Goal: Transaction & Acquisition: Purchase product/service

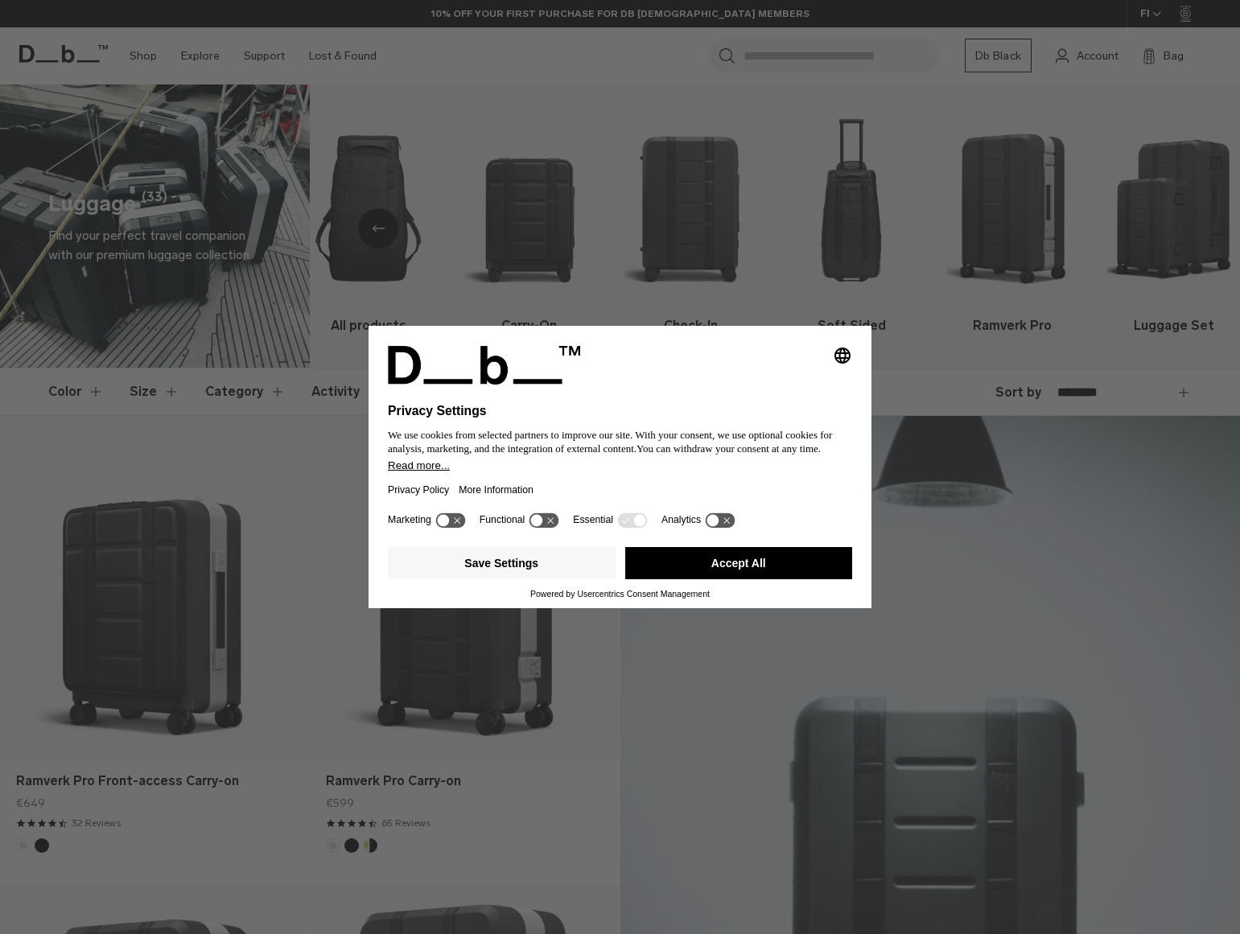
click at [761, 563] on button "Accept All" at bounding box center [739, 563] width 228 height 32
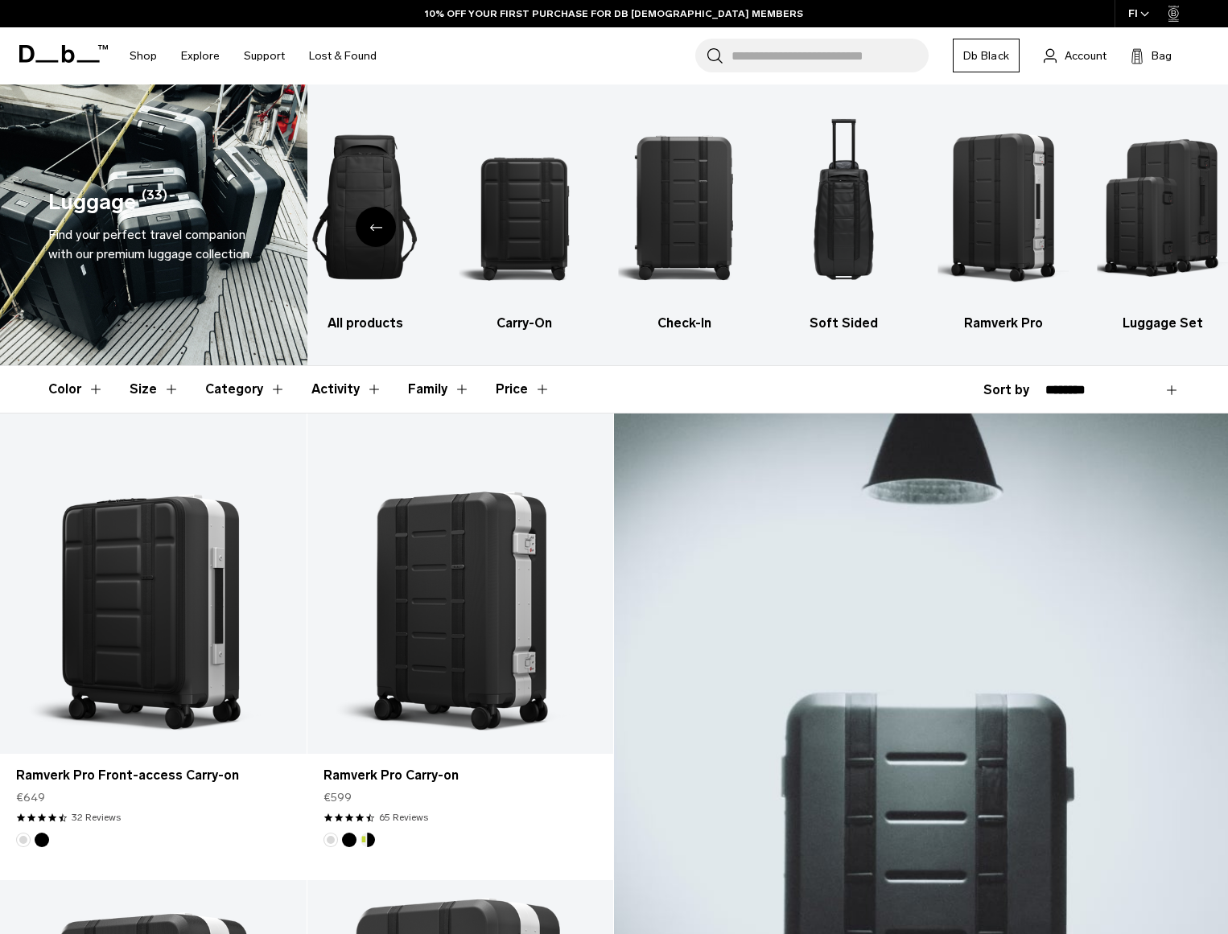
click at [374, 224] on icon "Previous slide" at bounding box center [375, 227] width 13 height 7
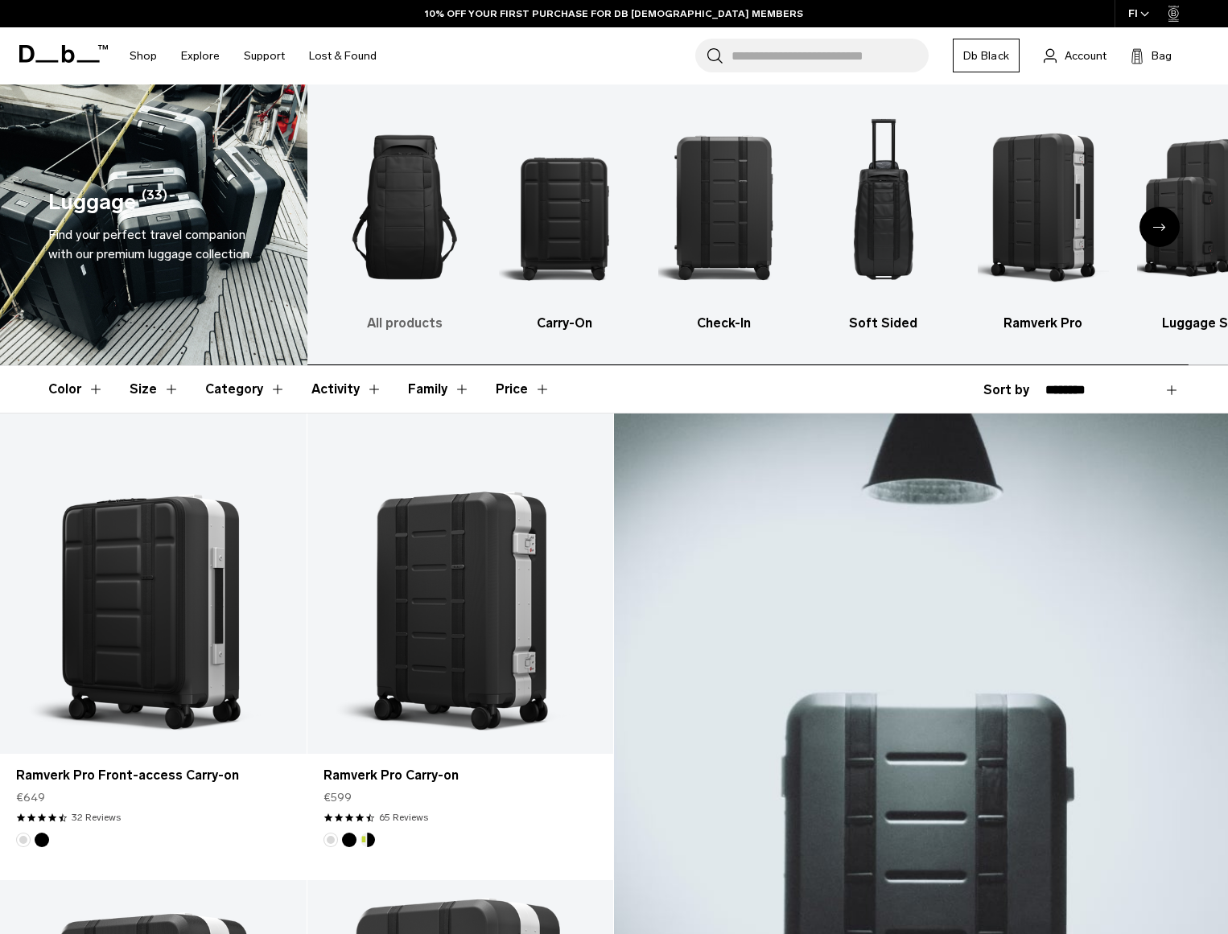
click at [450, 246] on img "1 / 6" at bounding box center [405, 207] width 131 height 197
click at [414, 241] on img "1 / 6" at bounding box center [405, 207] width 131 height 197
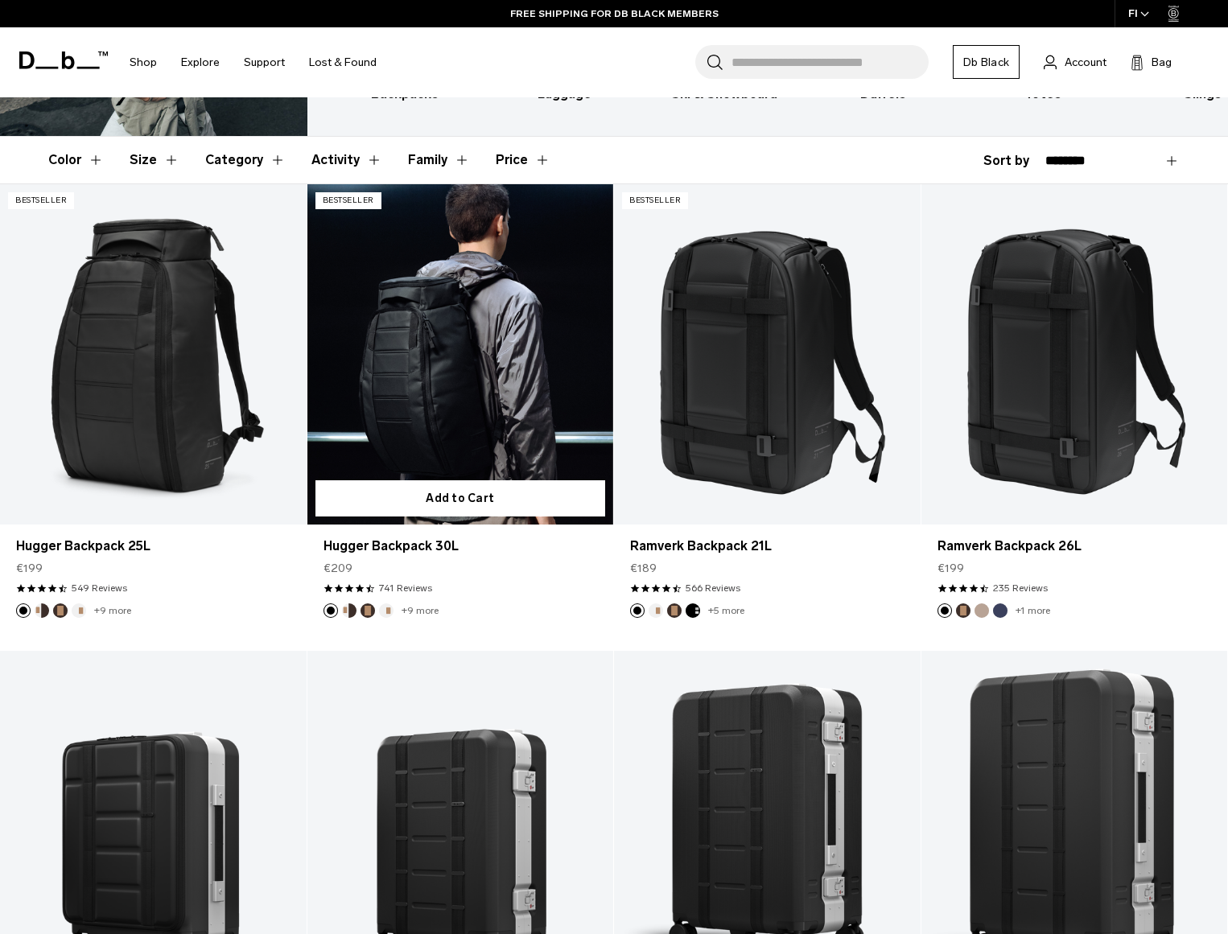
scroll to position [196, 0]
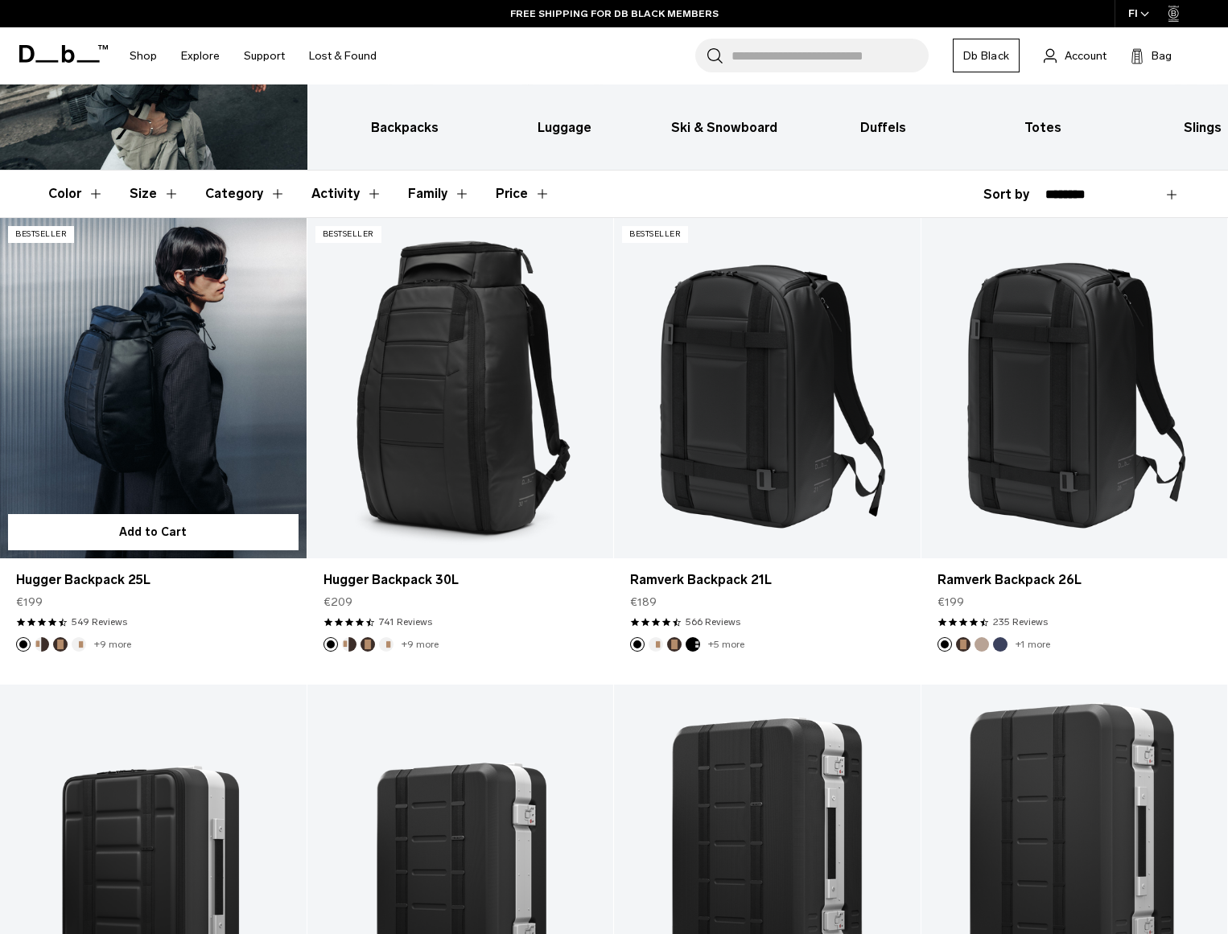
click at [174, 364] on link "Hugger Backpack 25L" at bounding box center [153, 388] width 307 height 340
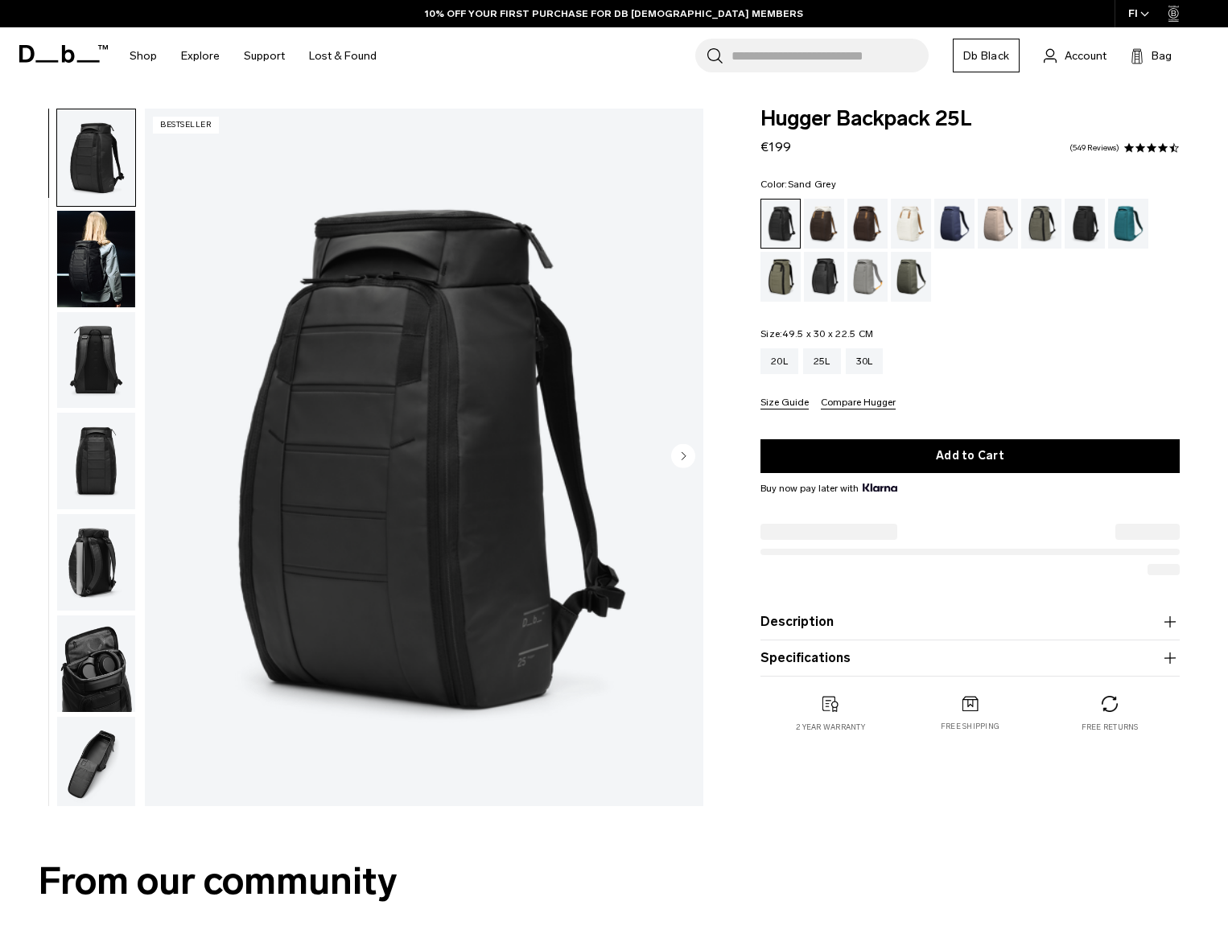
click at [863, 277] on div "Sand Grey" at bounding box center [867, 277] width 41 height 50
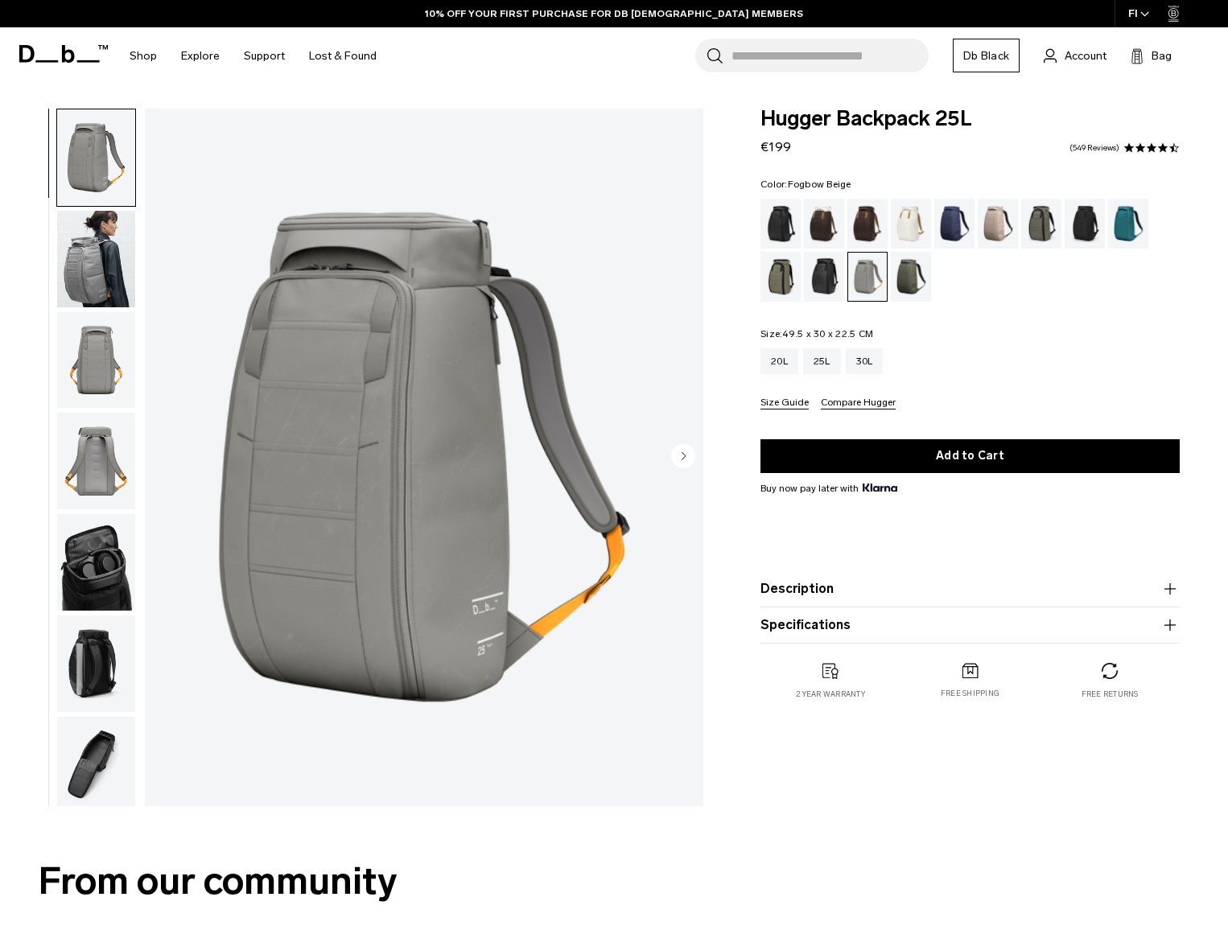
click at [991, 229] on div "Fogbow Beige" at bounding box center [998, 224] width 41 height 50
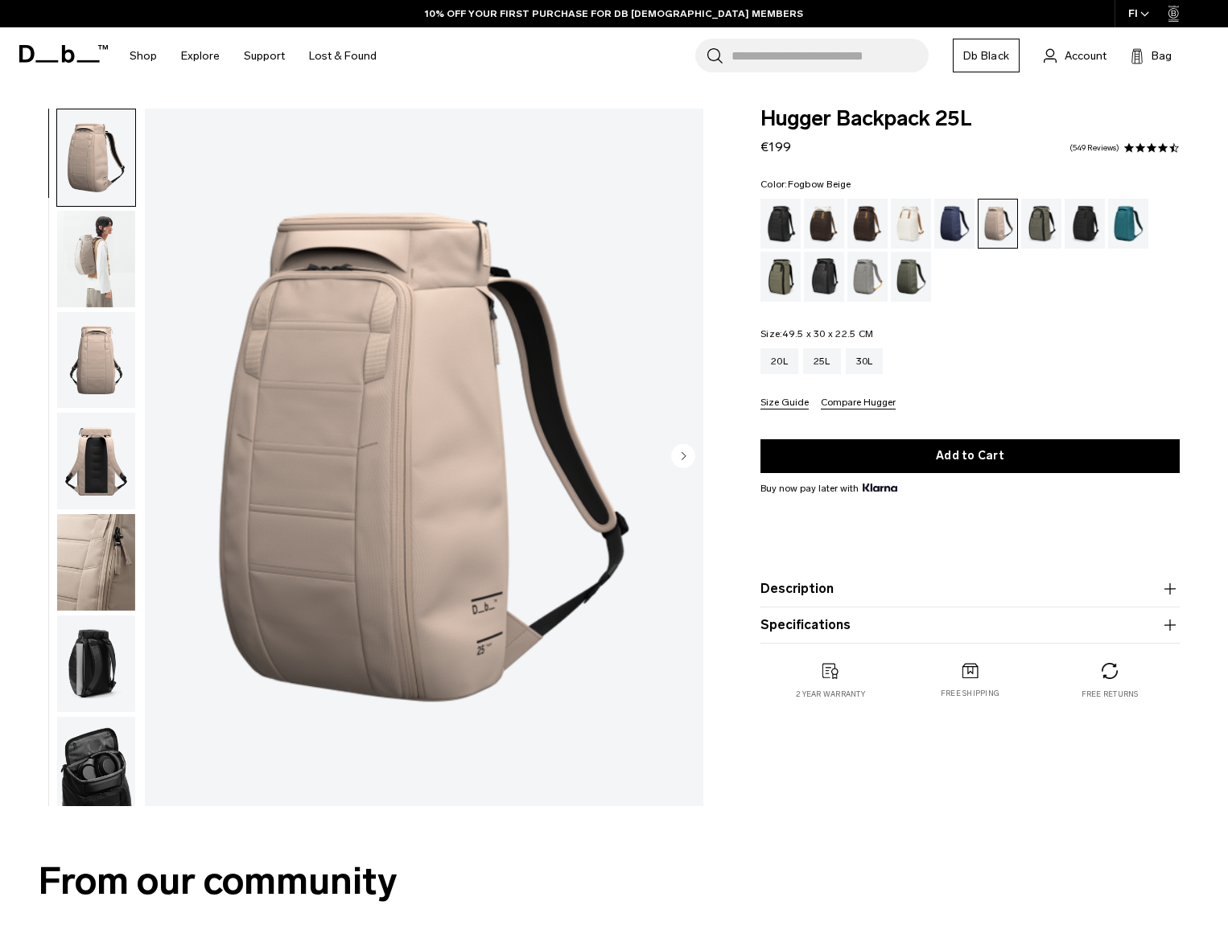
click at [101, 463] on img "button" at bounding box center [96, 461] width 78 height 97
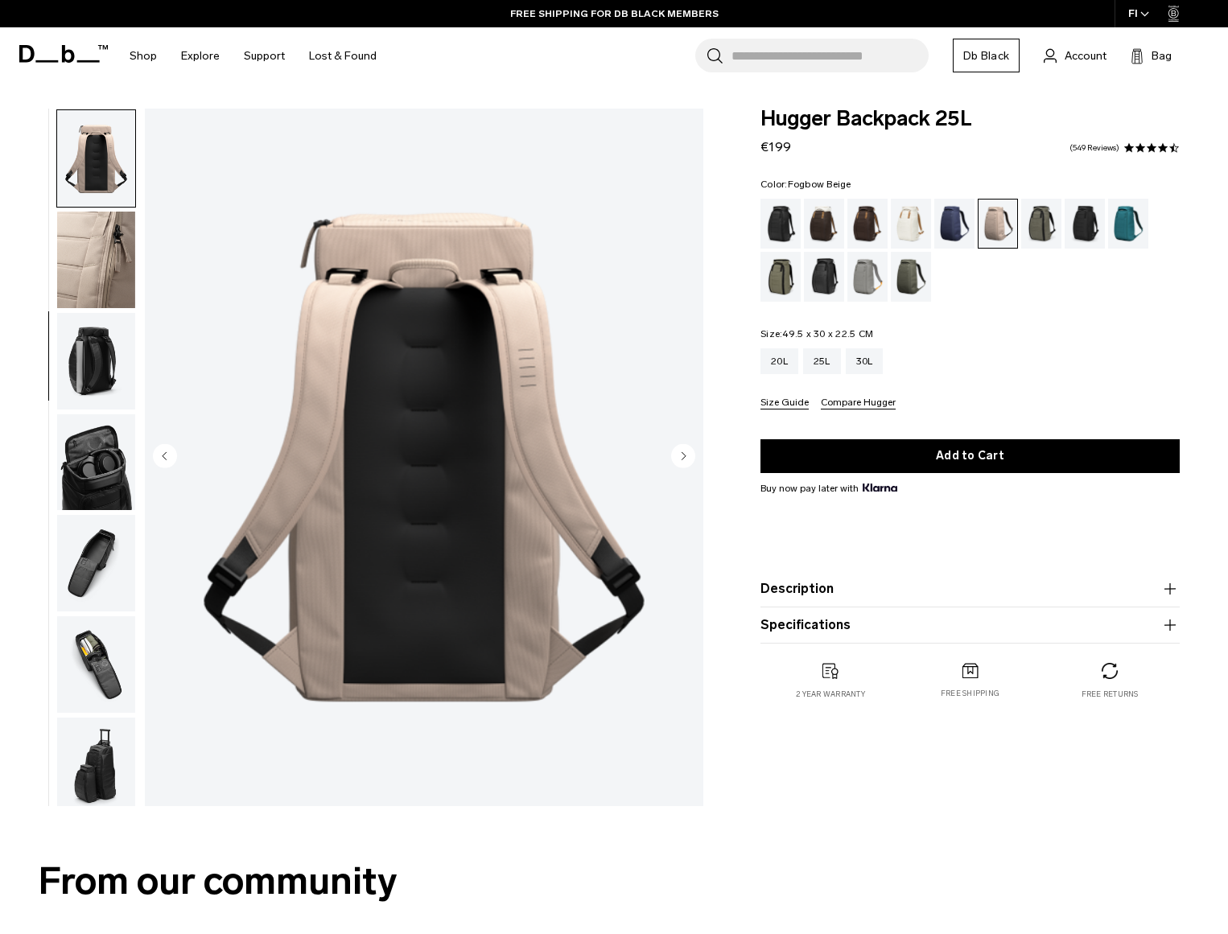
scroll to position [303, 0]
click at [98, 678] on img "button" at bounding box center [96, 664] width 78 height 97
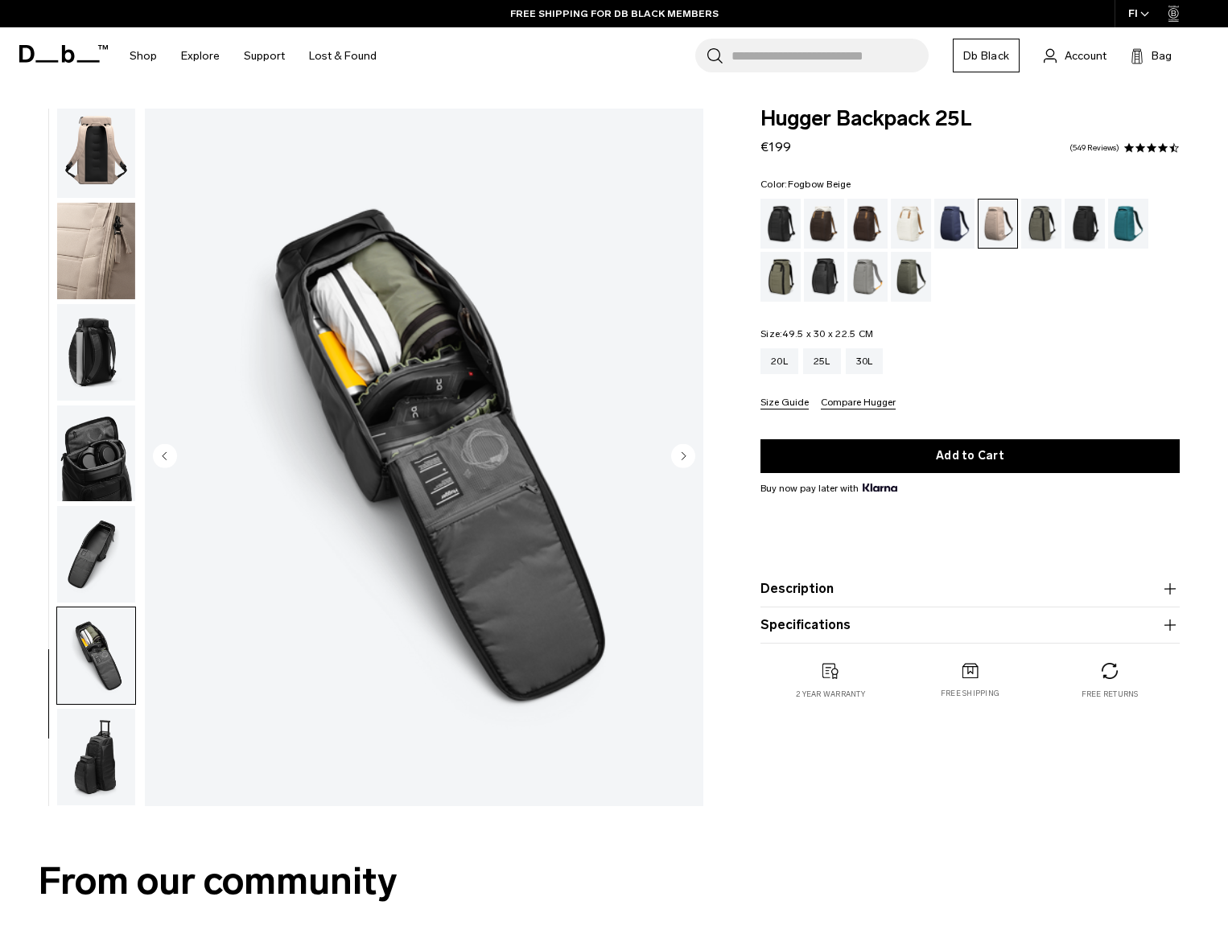
click at [97, 752] on img "button" at bounding box center [96, 757] width 78 height 97
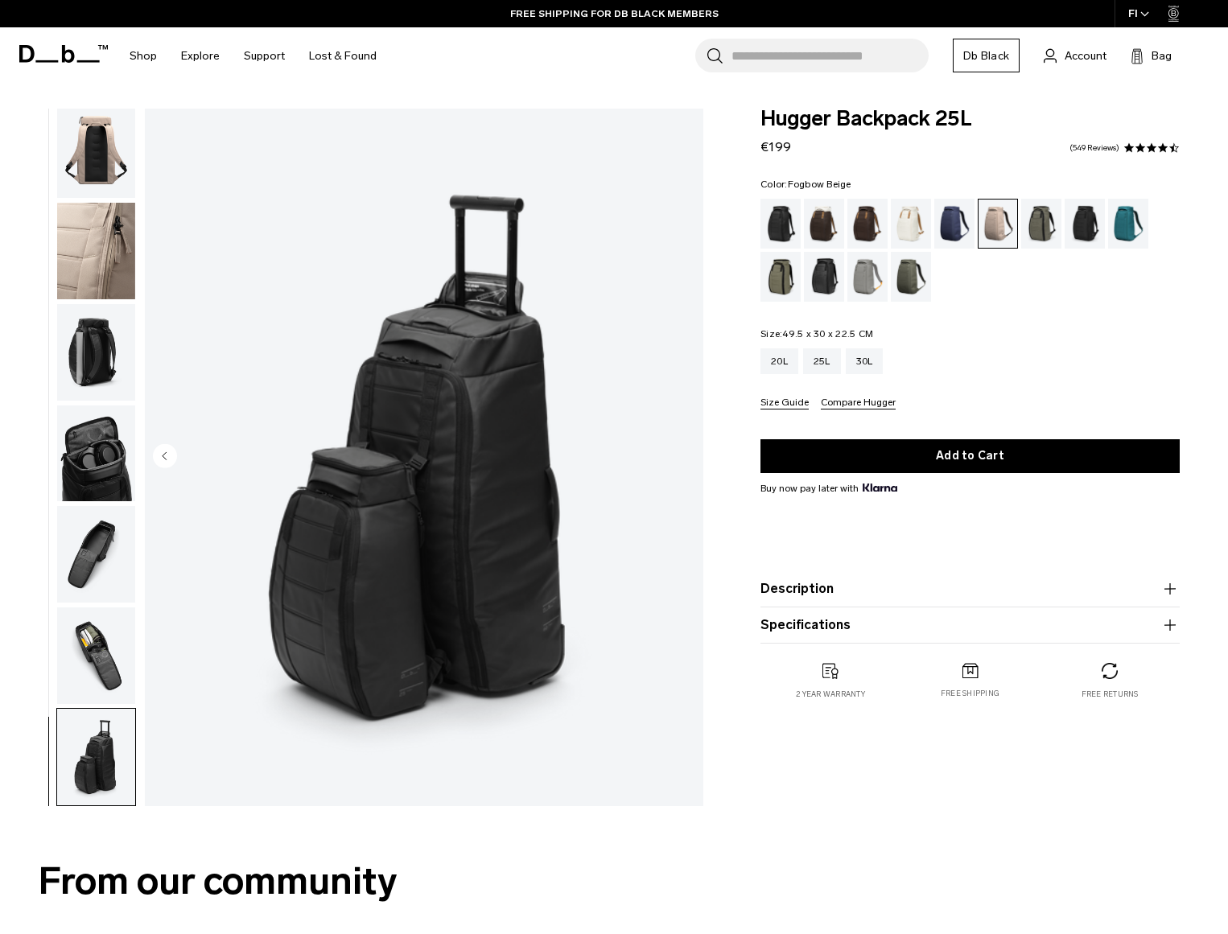
click at [103, 716] on img "button" at bounding box center [96, 757] width 78 height 97
click at [104, 683] on img "button" at bounding box center [96, 656] width 78 height 97
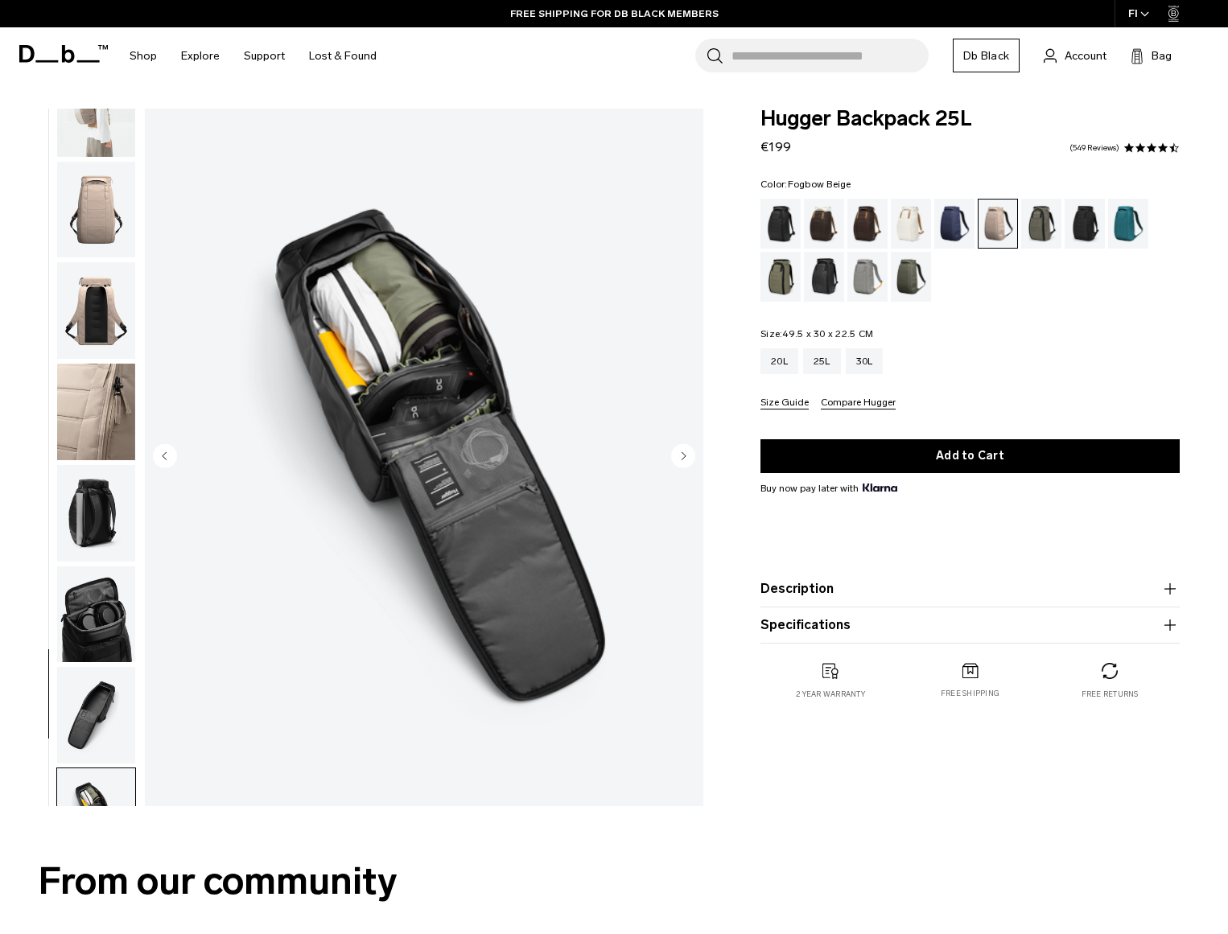
scroll to position [0, 0]
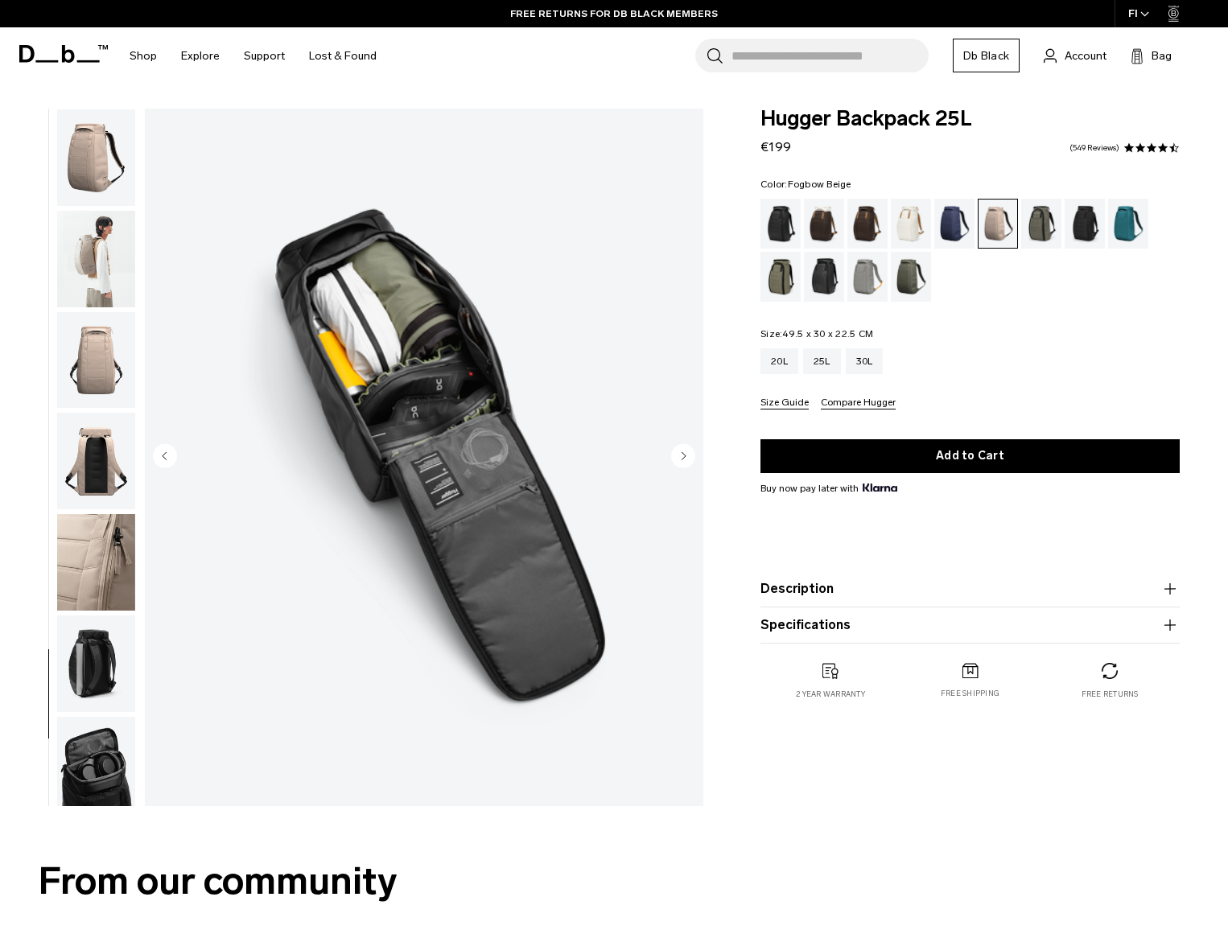
click at [87, 154] on img "button" at bounding box center [96, 157] width 78 height 97
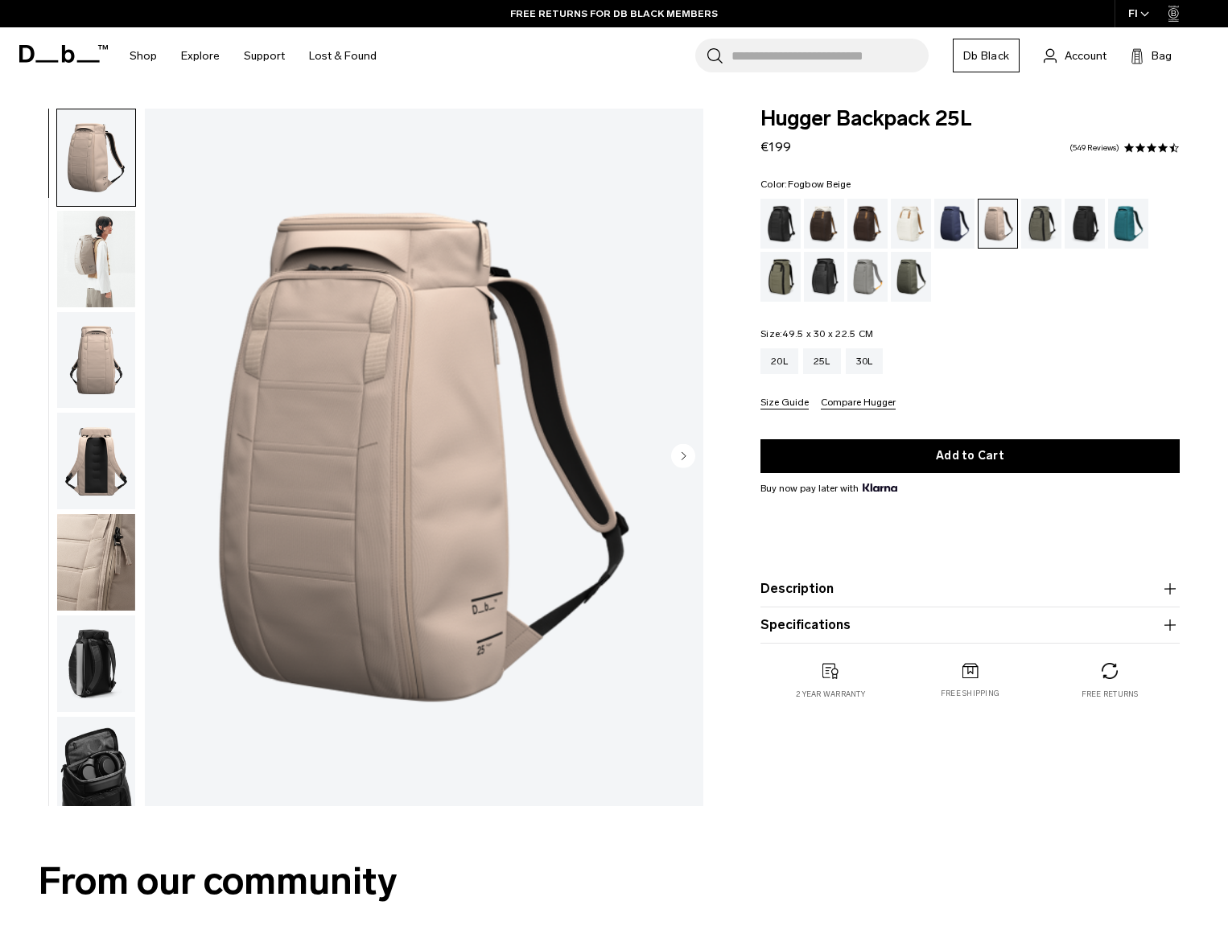
click at [105, 239] on img "button" at bounding box center [96, 259] width 78 height 97
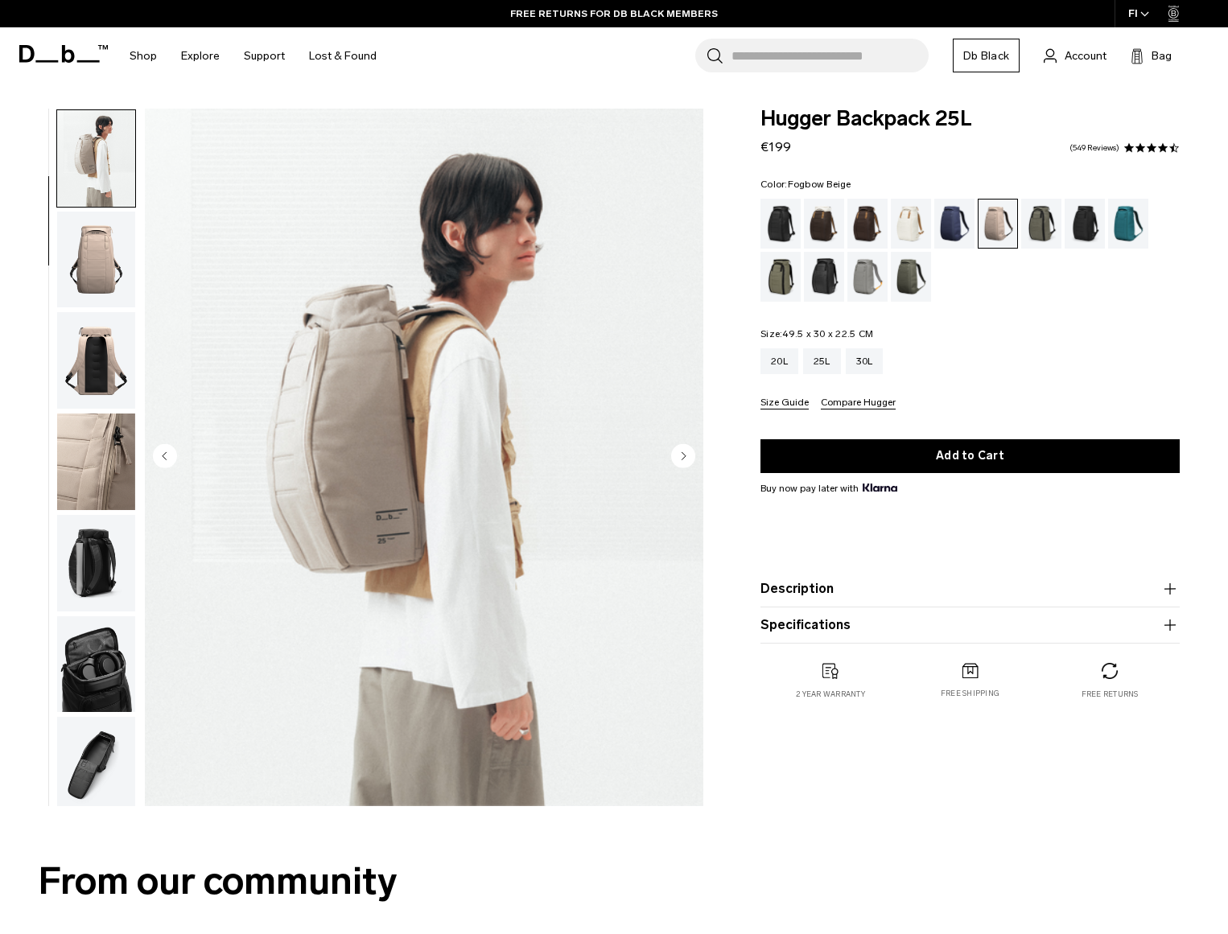
scroll to position [101, 0]
